Goal: Information Seeking & Learning: Learn about a topic

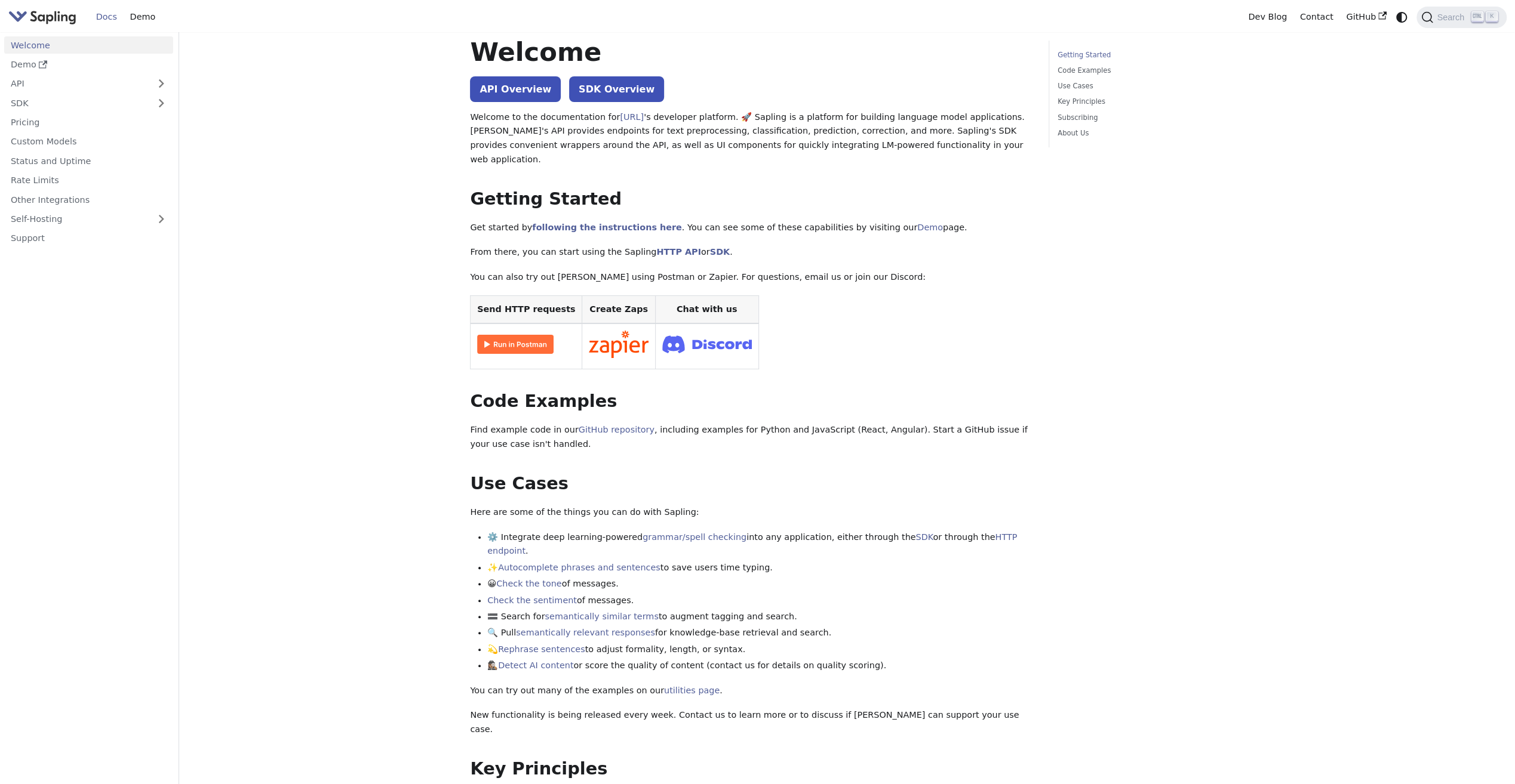
scroll to position [60, 0]
